Goal: Information Seeking & Learning: Learn about a topic

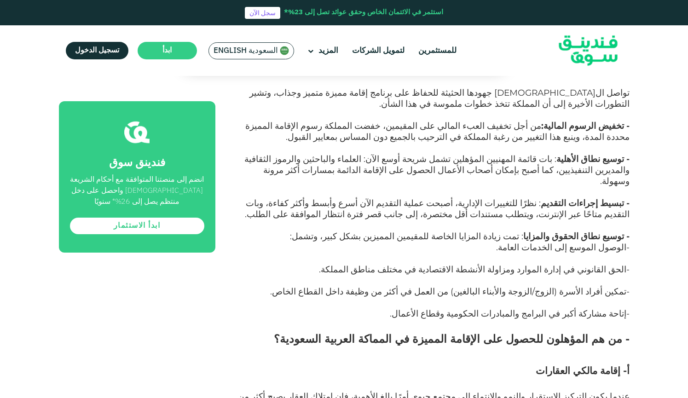
scroll to position [2210, 0]
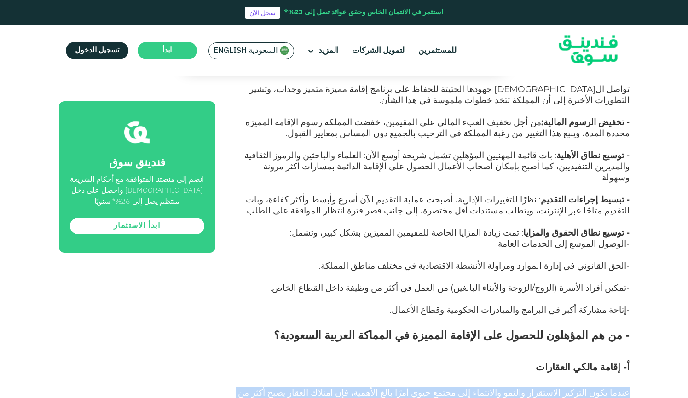
drag, startPoint x: 629, startPoint y: 144, endPoint x: 575, endPoint y: 172, distance: 61.6
drag, startPoint x: 614, startPoint y: 144, endPoint x: 569, endPoint y: 168, distance: 51.3
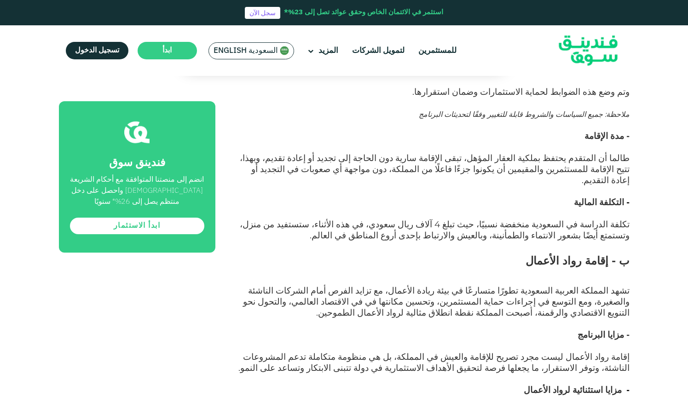
scroll to position [2716, 0]
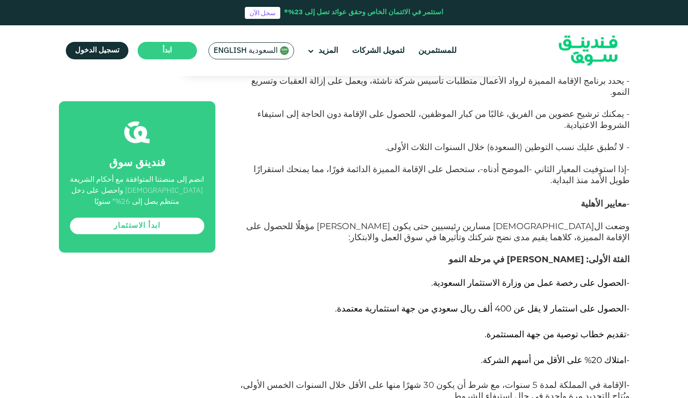
scroll to position [3052, 0]
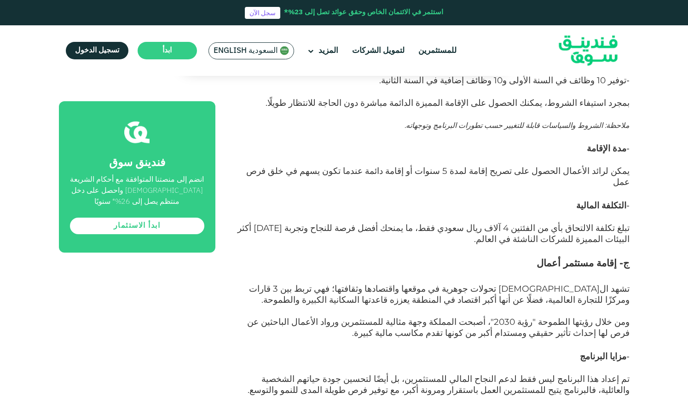
scroll to position [3520, 0]
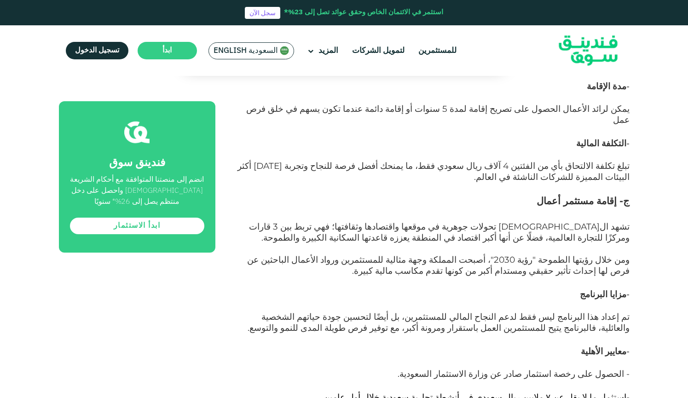
scroll to position [3574, 0]
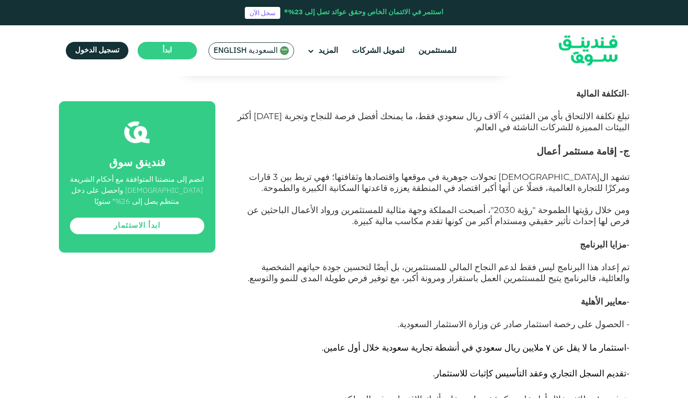
scroll to position [3624, 0]
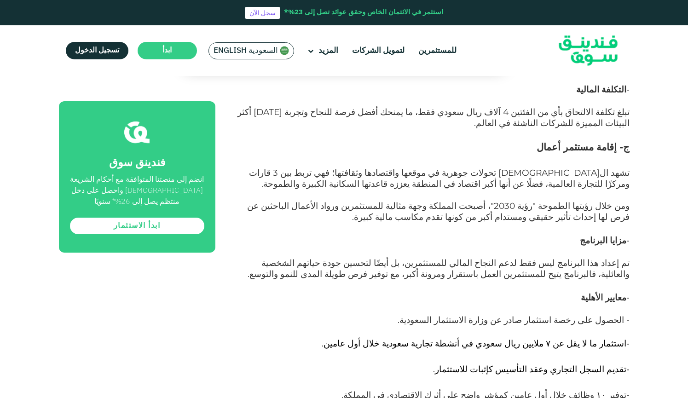
drag, startPoint x: 622, startPoint y: 197, endPoint x: 544, endPoint y: 208, distance: 78.5
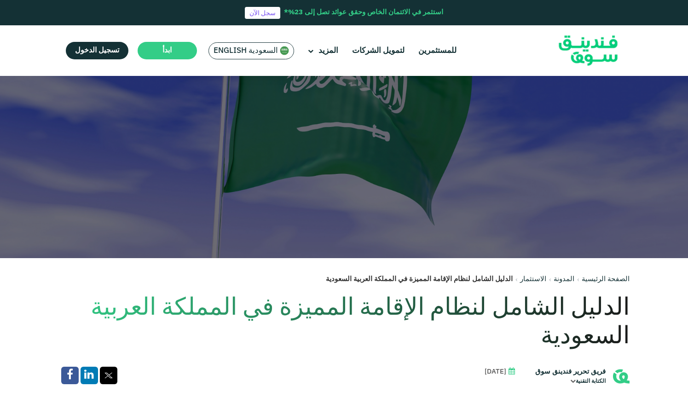
scroll to position [0, 0]
